Goal: Check status

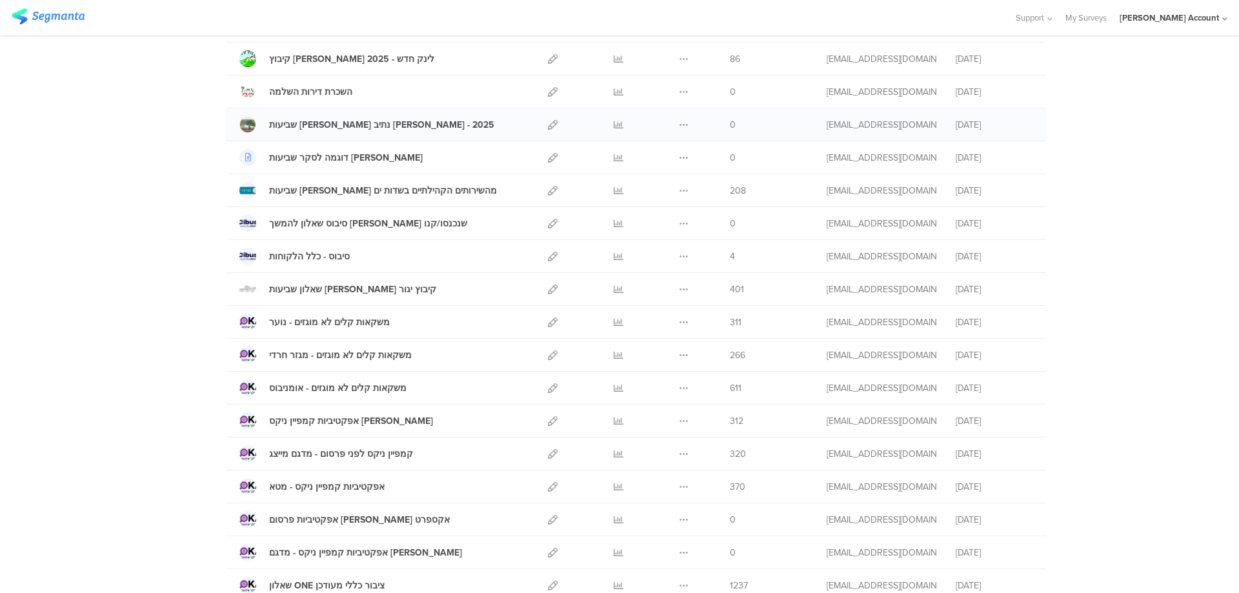
scroll to position [172, 0]
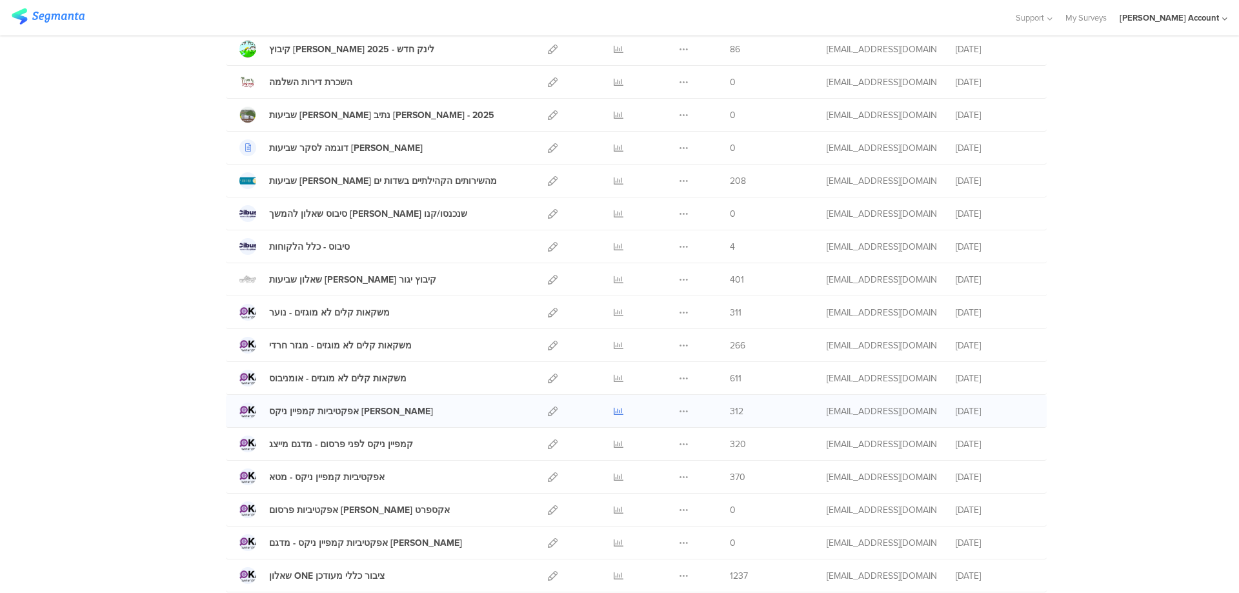
click at [614, 408] on icon at bounding box center [619, 411] width 10 height 10
